Goal: Task Accomplishment & Management: Manage account settings

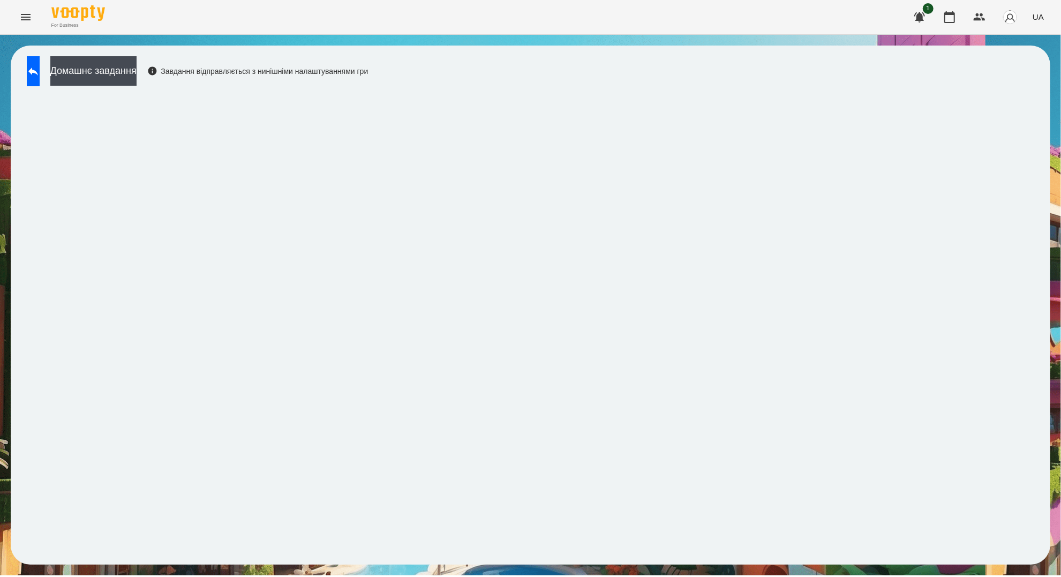
click at [28, 18] on icon "Menu" at bounding box center [25, 17] width 13 height 13
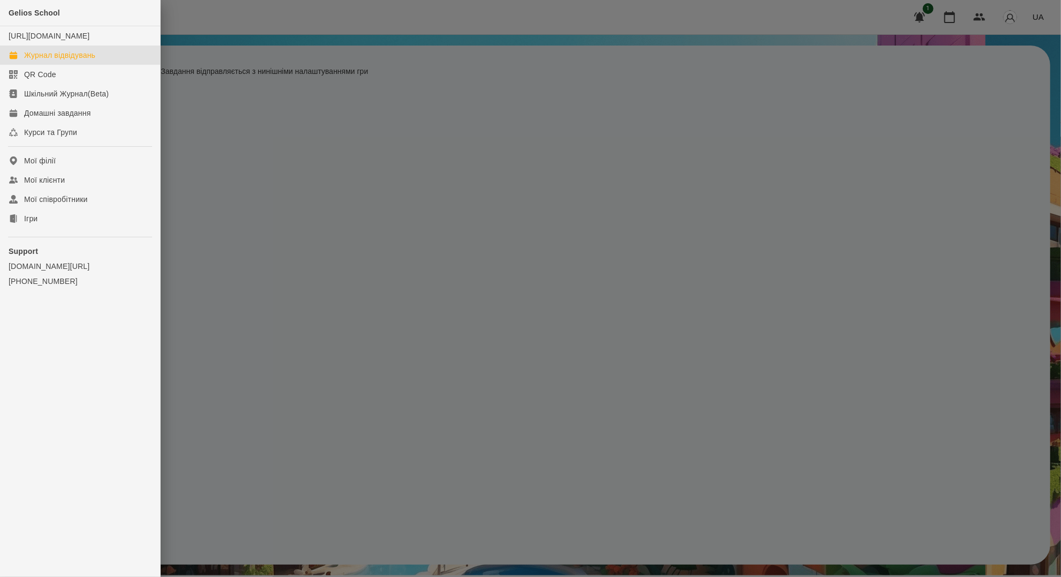
click at [69, 65] on link "Журнал відвідувань" at bounding box center [80, 55] width 160 height 19
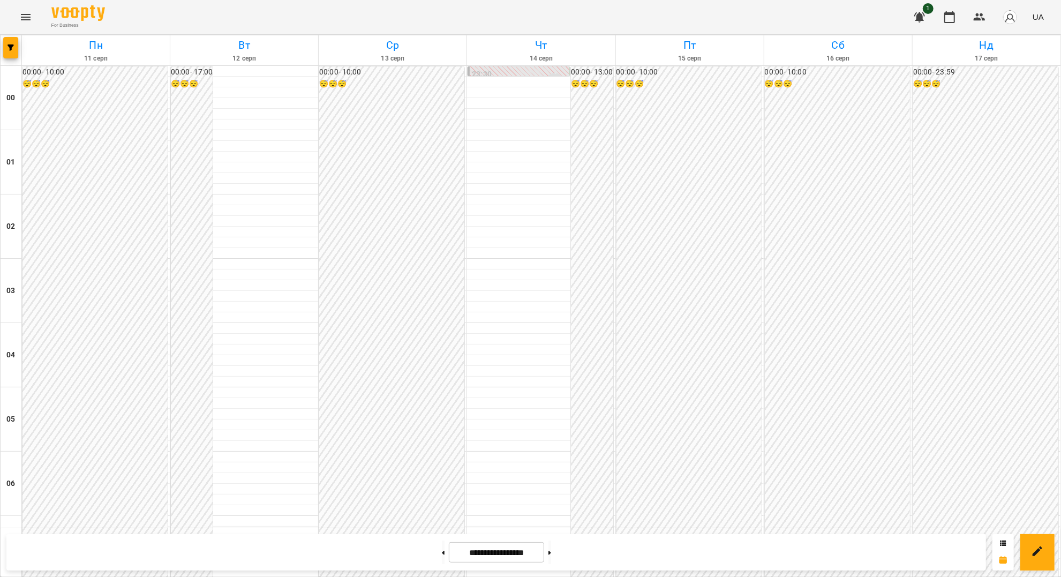
scroll to position [714, 0]
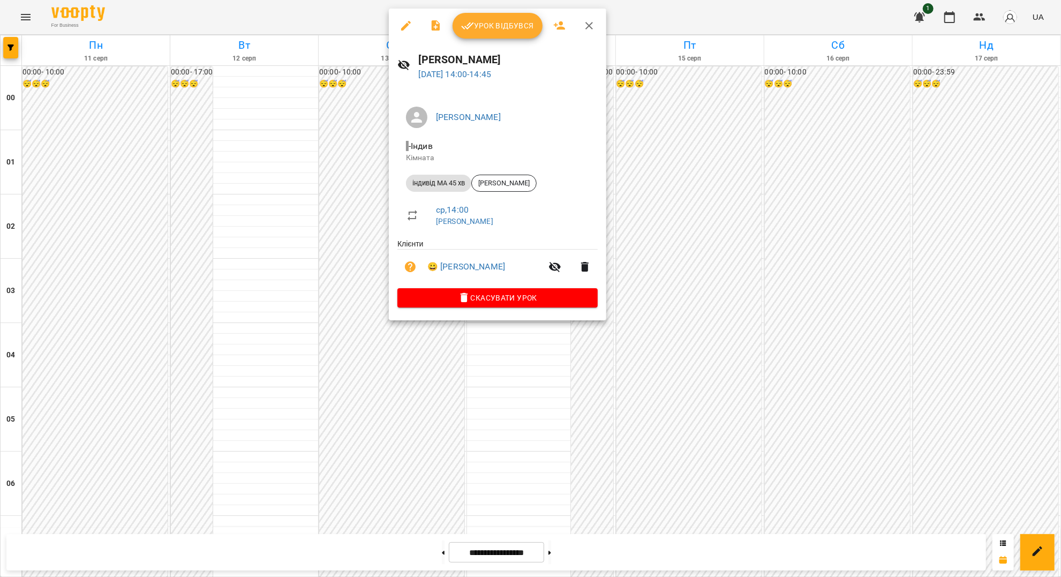
click at [344, 267] on div at bounding box center [530, 288] width 1061 height 577
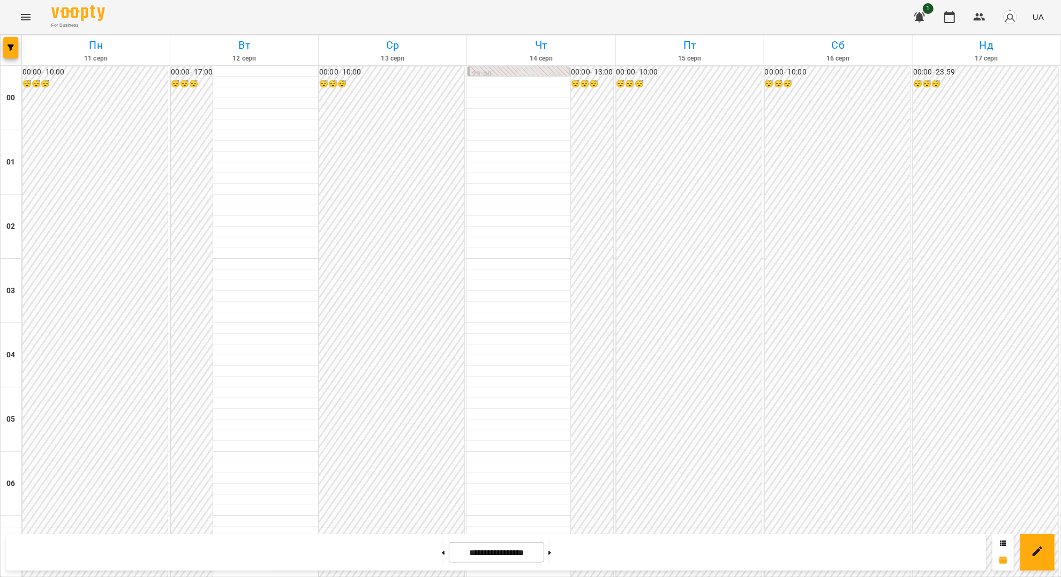
scroll to position [1079, 0]
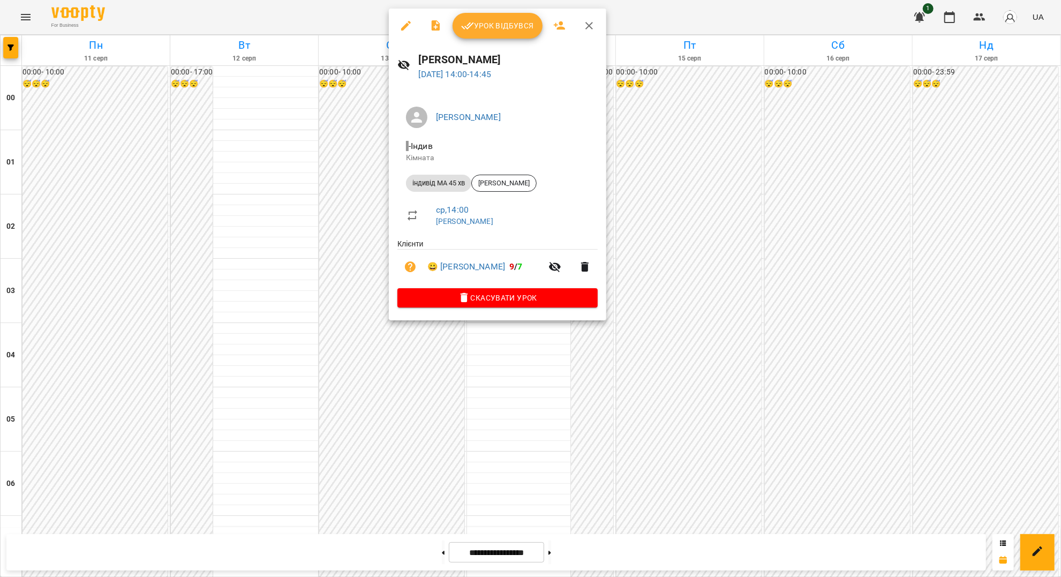
click at [496, 34] on button "Урок відбувся" at bounding box center [497, 26] width 90 height 26
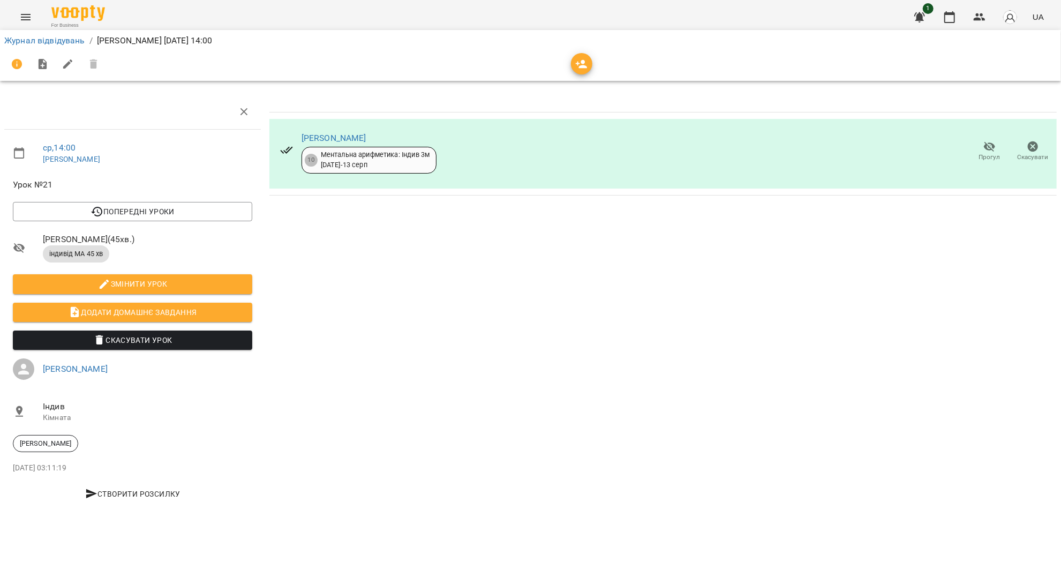
click at [995, 146] on icon "button" at bounding box center [989, 146] width 13 height 13
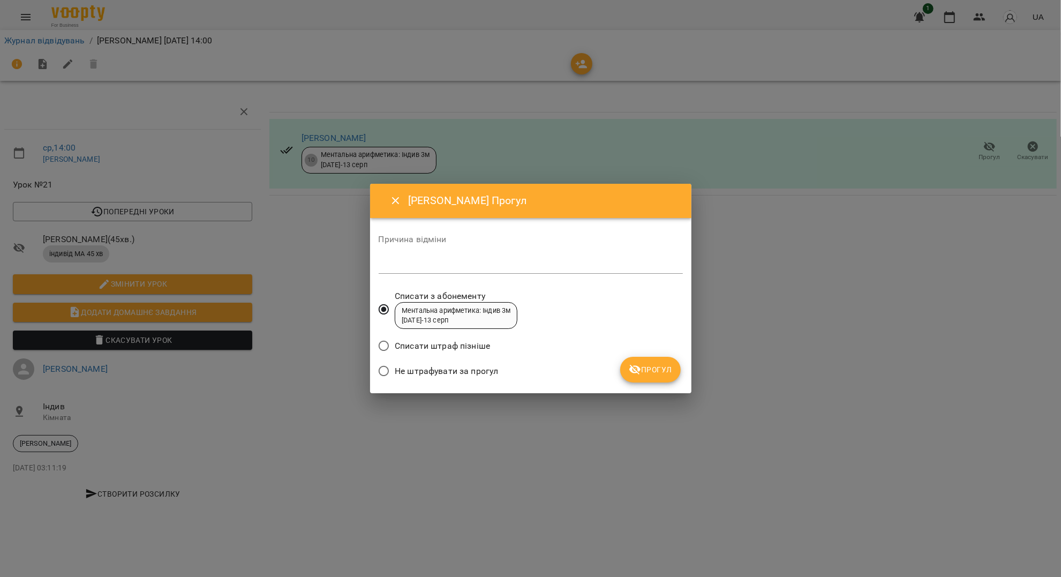
click at [629, 361] on button "Прогул" at bounding box center [650, 370] width 61 height 26
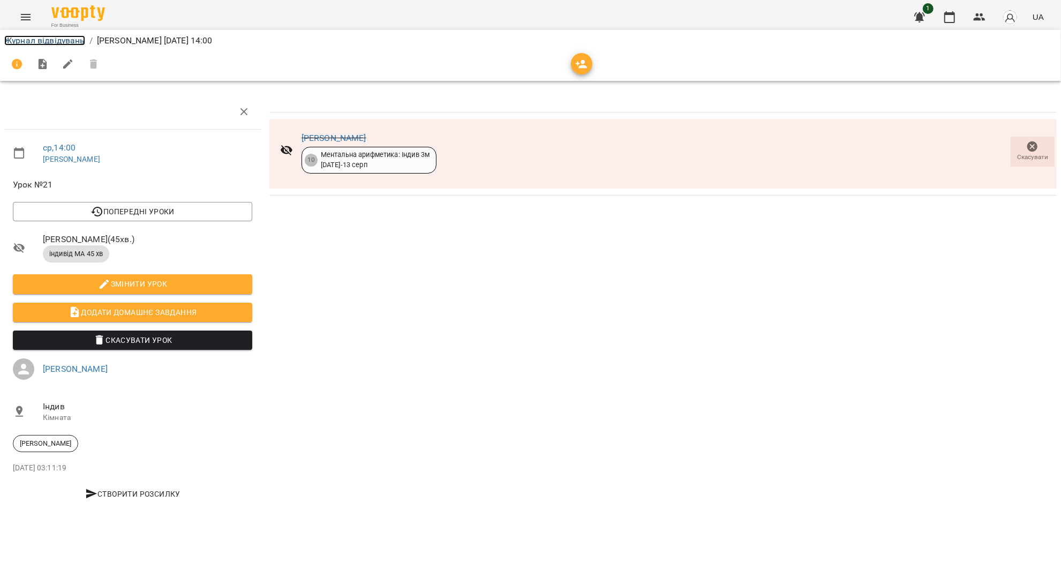
click at [44, 42] on link "Журнал відвідувань" at bounding box center [44, 40] width 81 height 10
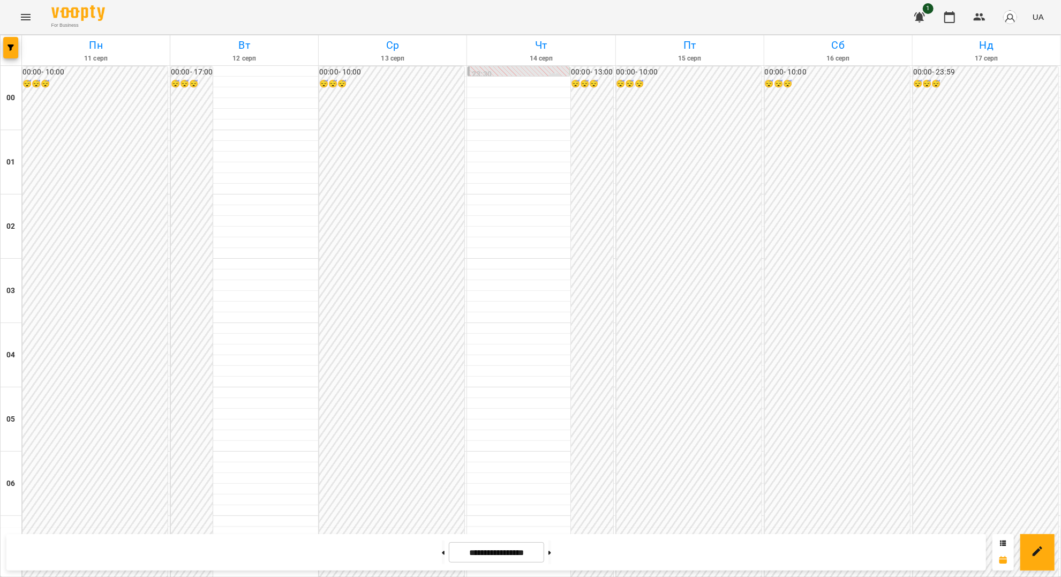
scroll to position [785, 0]
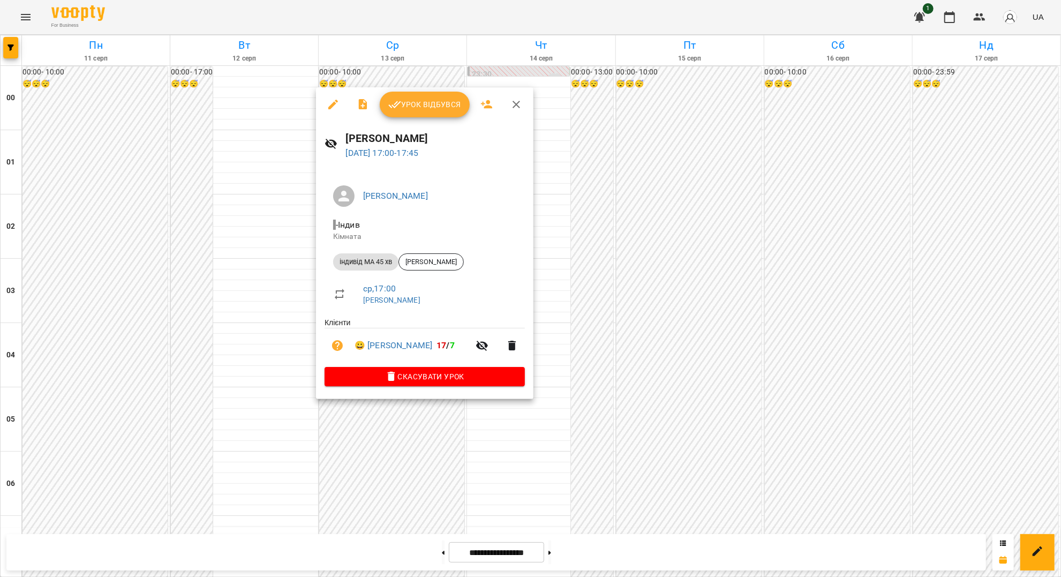
click at [24, 12] on div at bounding box center [530, 288] width 1061 height 577
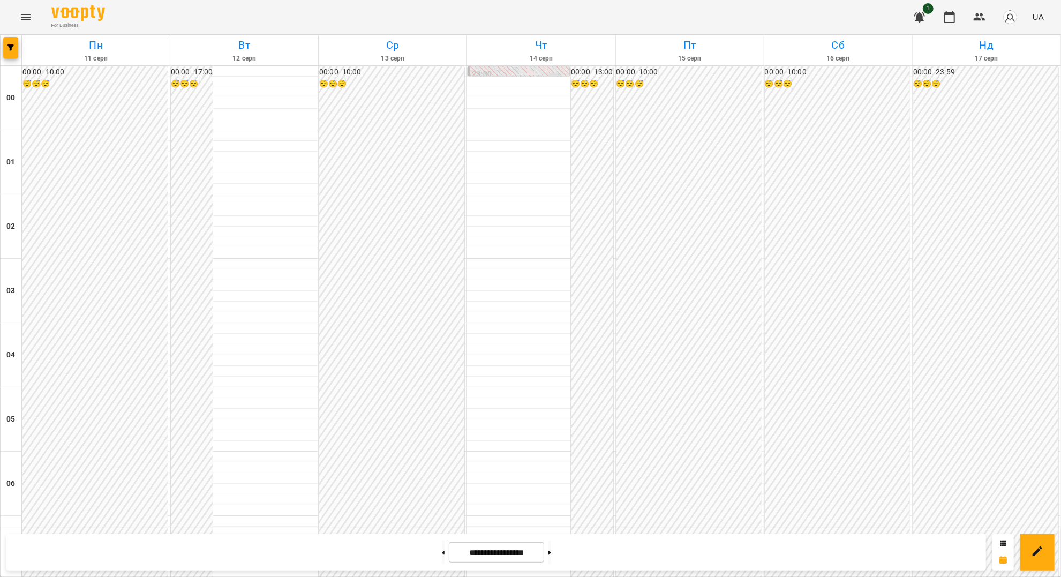
click at [27, 20] on icon "Menu" at bounding box center [25, 17] width 13 height 13
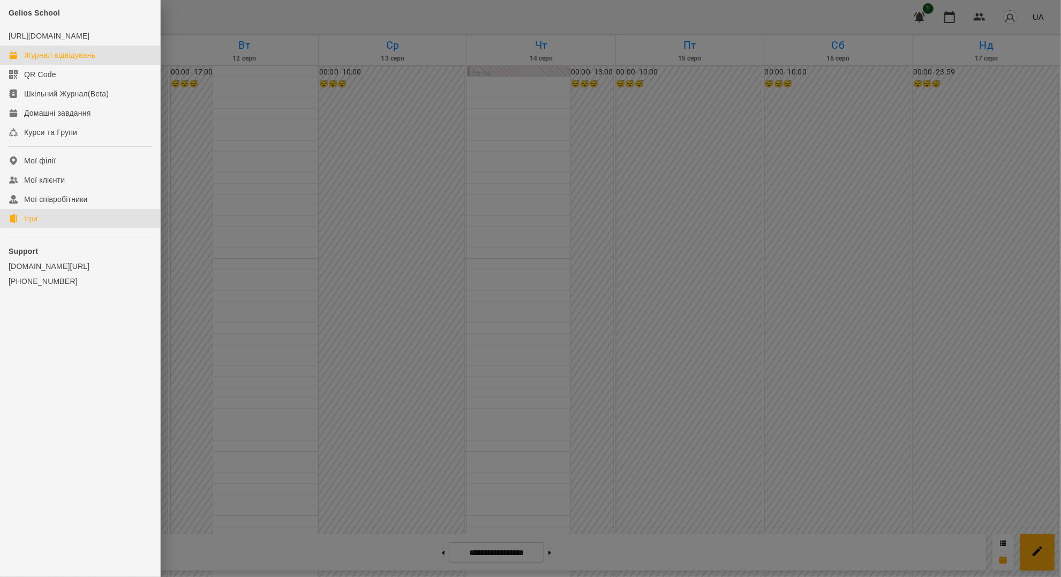
click at [44, 221] on link "Ігри" at bounding box center [80, 218] width 160 height 19
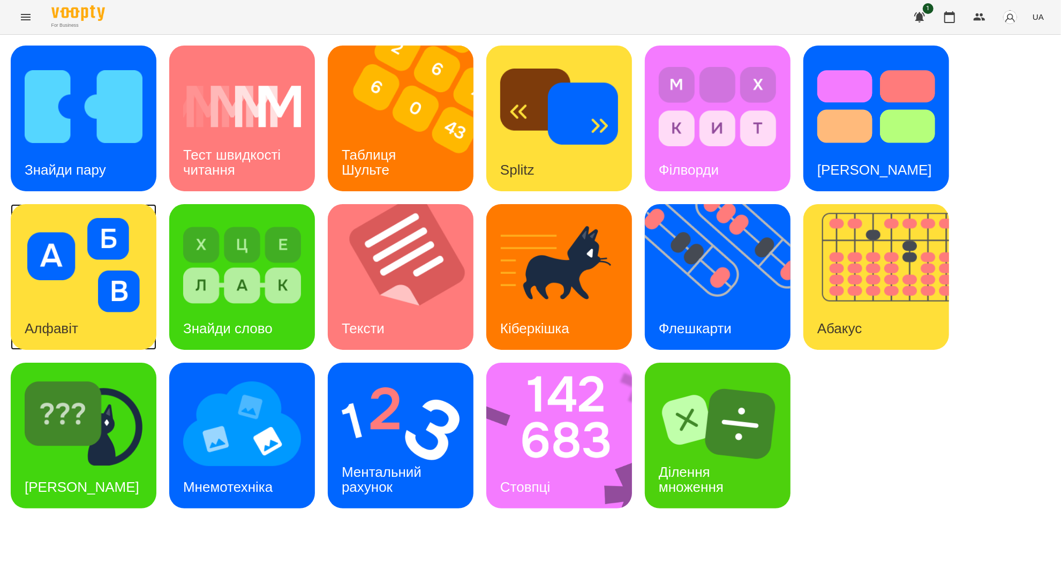
click at [125, 265] on img at bounding box center [84, 265] width 118 height 94
